Goal: Use online tool/utility: Utilize a website feature to perform a specific function

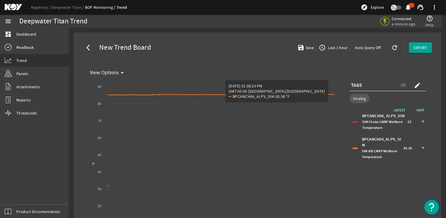
select select "ALL"
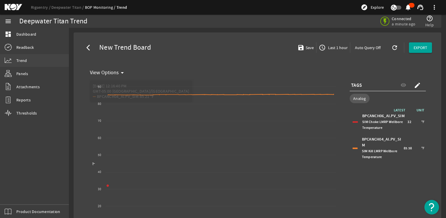
click at [32, 60] on link "Trend" at bounding box center [34, 60] width 69 height 13
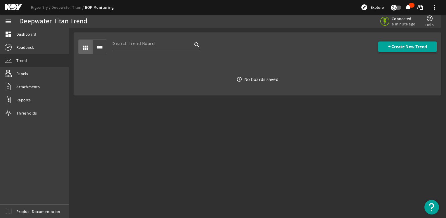
click at [390, 46] on span "+ Create New Trend" at bounding box center [407, 47] width 39 height 6
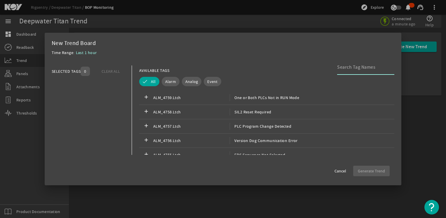
click at [344, 69] on input at bounding box center [363, 67] width 53 height 7
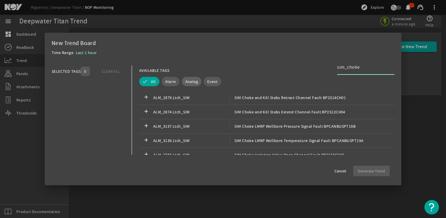
click at [188, 83] on span "Analog" at bounding box center [191, 82] width 13 height 6
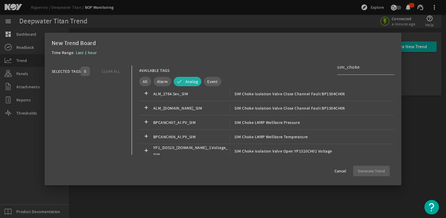
scroll to position [175, 0]
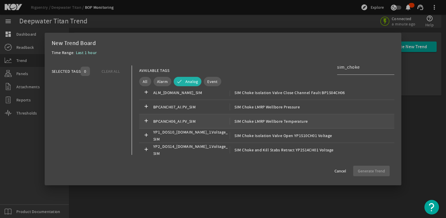
click at [262, 124] on span "SIM Choke LMRP Wellbore Temperature" at bounding box center [269, 121] width 78 height 7
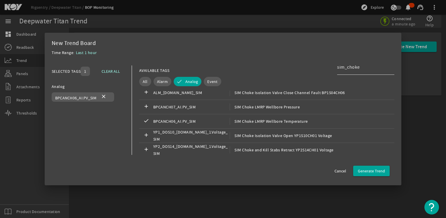
click at [366, 66] on input "sim_choke" at bounding box center [363, 67] width 53 height 7
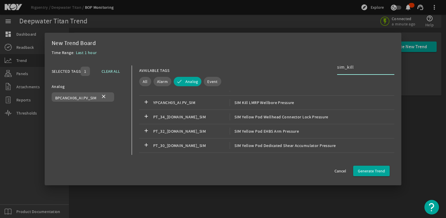
scroll to position [1981, 0]
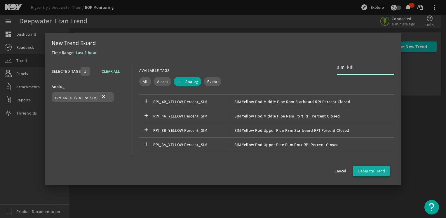
type input "sim_kill"
click at [373, 170] on span "Generate Trend" at bounding box center [371, 171] width 27 height 6
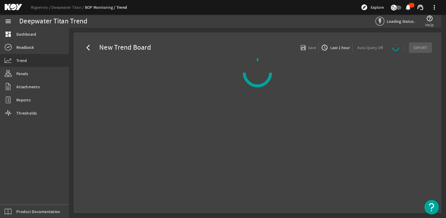
select select "ALL"
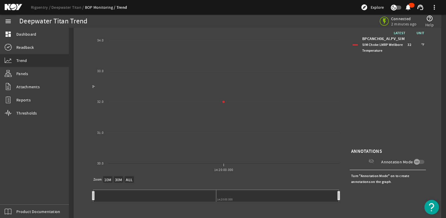
scroll to position [88, 0]
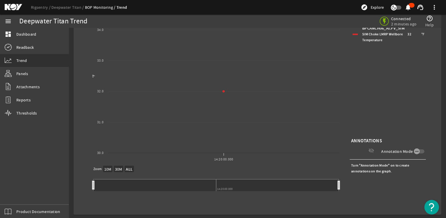
click at [421, 105] on div "LATEST UNIT BPCANCH06_AI.PV_SIM SIM Choke LMRP Wellbore Temperature 32 °F" at bounding box center [388, 78] width 76 height 117
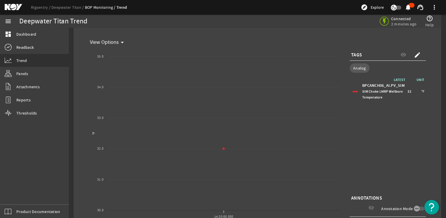
scroll to position [0, 0]
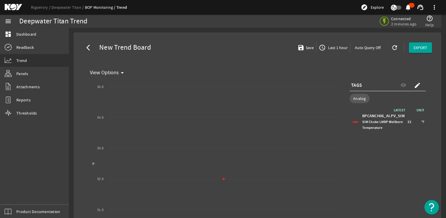
click at [416, 86] on mat-icon "create" at bounding box center [417, 85] width 7 height 7
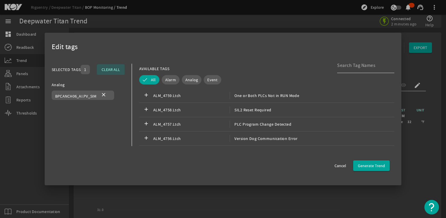
click at [354, 63] on input at bounding box center [363, 65] width 53 height 7
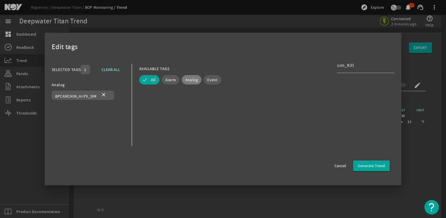
click at [193, 77] on span "Analog" at bounding box center [191, 80] width 13 height 6
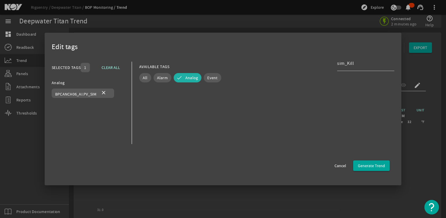
scroll to position [2, 0]
click at [362, 64] on input "sim_Kill" at bounding box center [363, 63] width 53 height 7
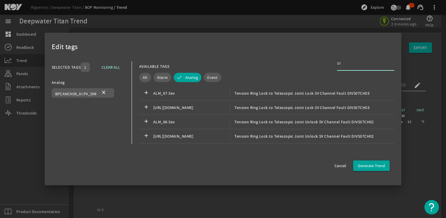
type input "s"
type input "S"
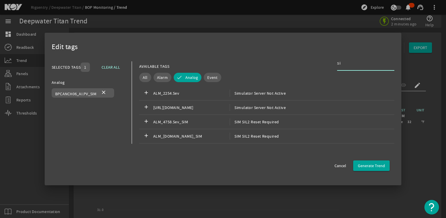
type input "s"
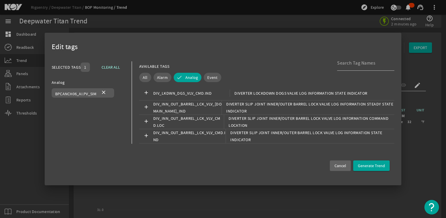
click at [348, 165] on span at bounding box center [340, 166] width 21 height 14
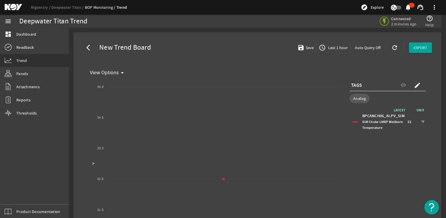
click at [414, 82] on mat-icon "create" at bounding box center [417, 85] width 7 height 7
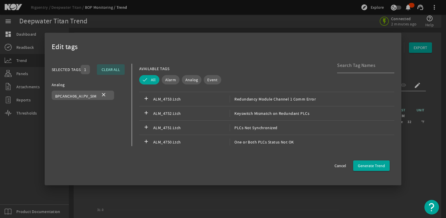
scroll to position [175, 0]
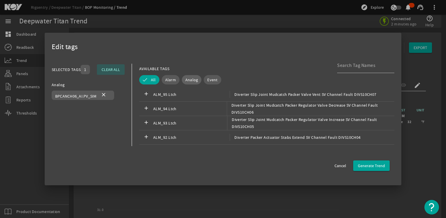
click at [194, 79] on span "Analog" at bounding box center [191, 80] width 13 height 6
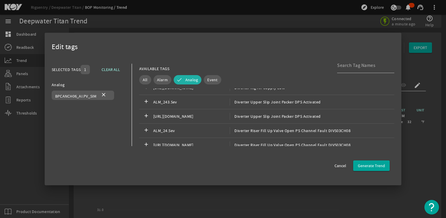
scroll to position [1197, 0]
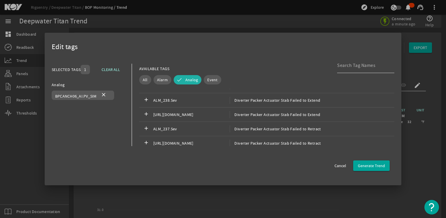
click at [346, 69] on div at bounding box center [363, 65] width 53 height 15
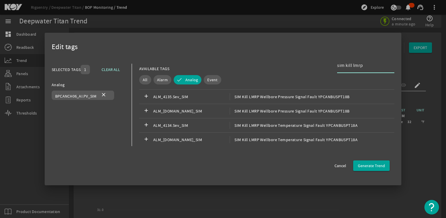
scroll to position [55, 0]
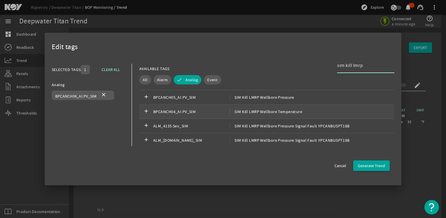
type input "sim kill lmrp"
click at [276, 113] on span "SIM Kill LMRP Wellbore Temperature" at bounding box center [266, 111] width 72 height 7
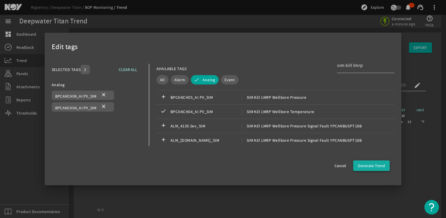
click at [382, 167] on span "Generate Trend" at bounding box center [371, 166] width 27 height 6
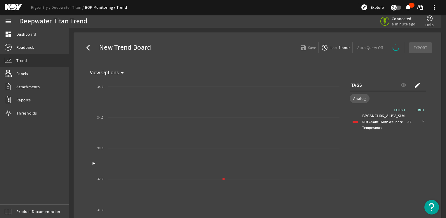
select select "ALL"
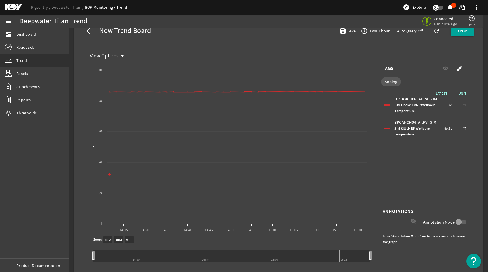
scroll to position [0, 0]
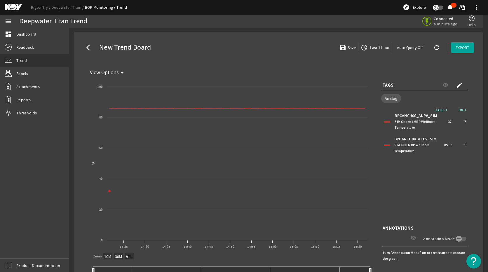
click at [374, 47] on span "Last 1 hour" at bounding box center [379, 48] width 21 height 6
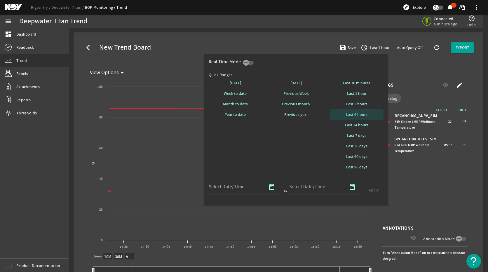
click at [359, 116] on span "Last 6 hours" at bounding box center [356, 115] width 21 height 6
select select "10M"
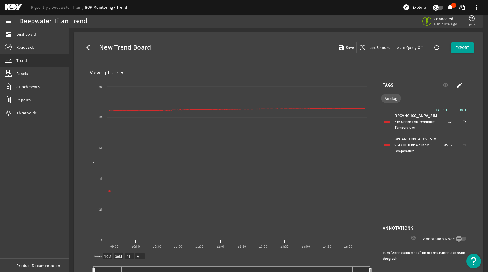
click at [382, 45] on span "Last 6 hours" at bounding box center [378, 48] width 22 height 6
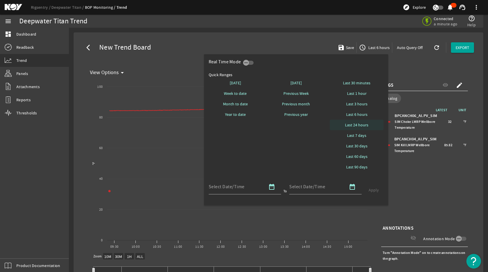
click at [363, 127] on span "Last 24 hours" at bounding box center [356, 125] width 23 height 6
select select "10M"
